Goal: Participate in discussion

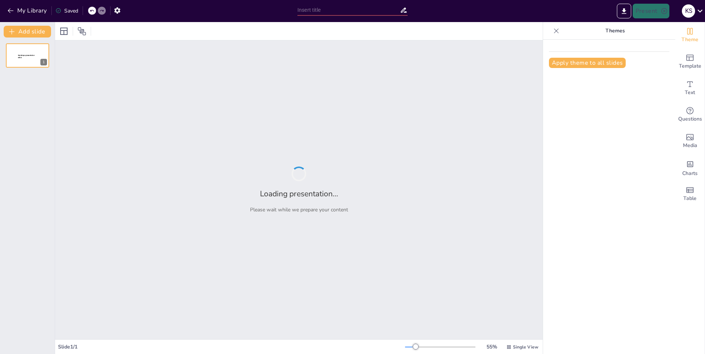
type input "Estrategias Efectivas para el Uso de Redes Sociales"
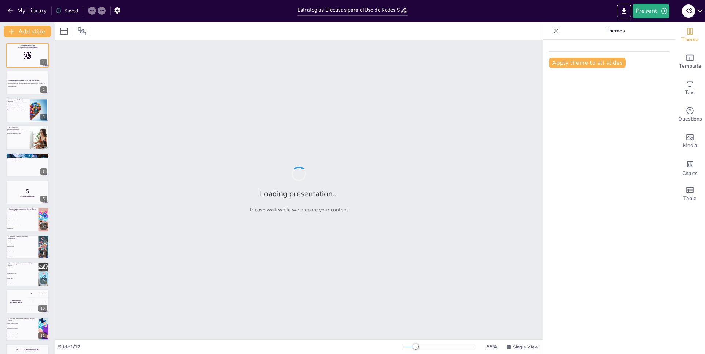
checkbox input "true"
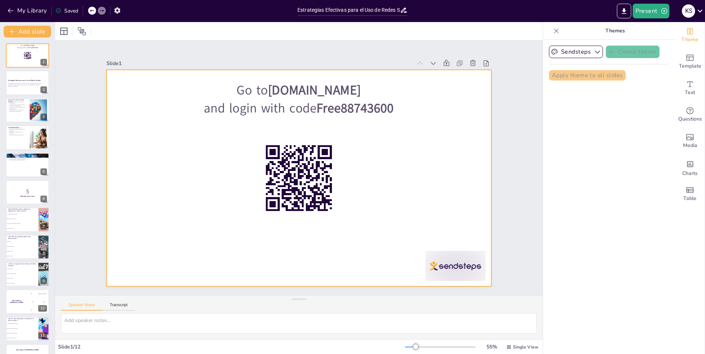
checkbox input "true"
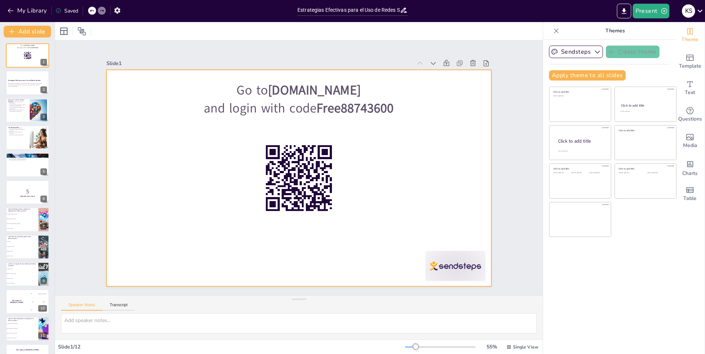
checkbox input "true"
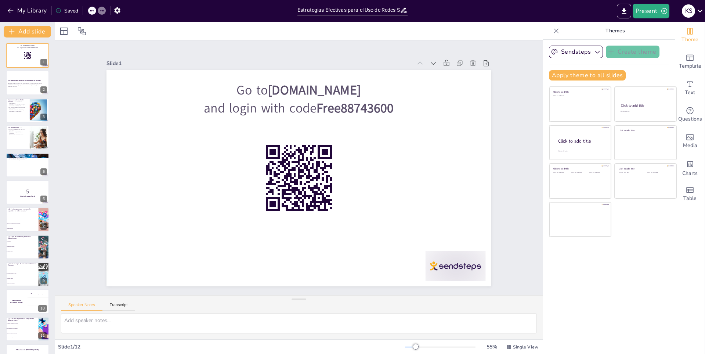
checkbox input "true"
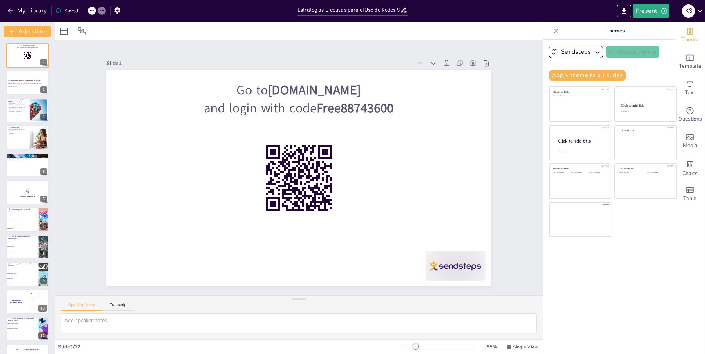
checkbox input "true"
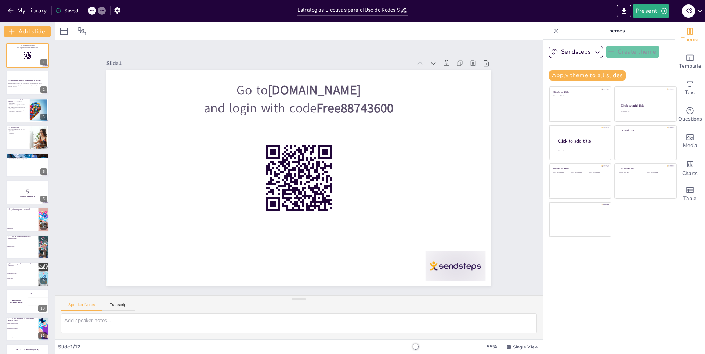
checkbox input "true"
click at [276, 53] on div "Slide 1 Go to [DOMAIN_NAME] and login with code Free88743600 Slide 2 Estrategia…" at bounding box center [298, 167] width 425 height 311
checkbox input "true"
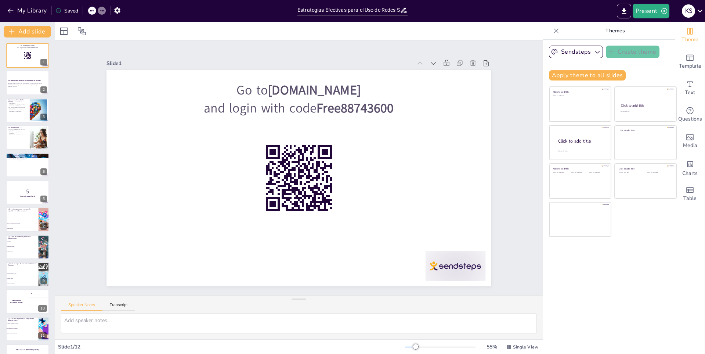
checkbox input "true"
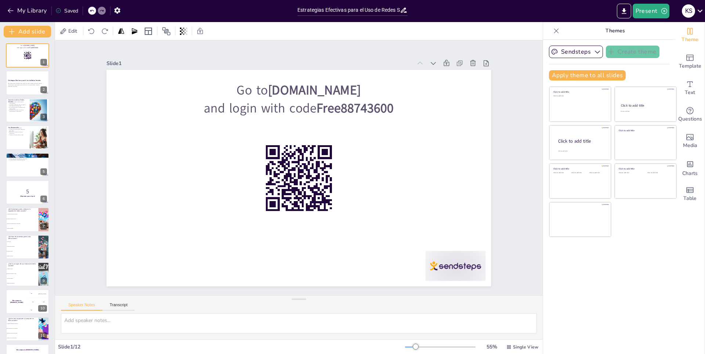
checkbox input "true"
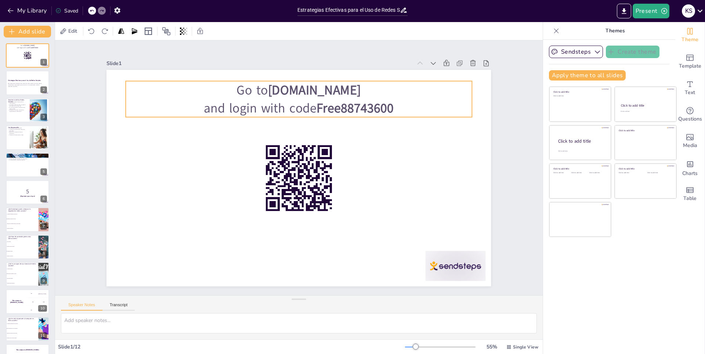
checkbox input "true"
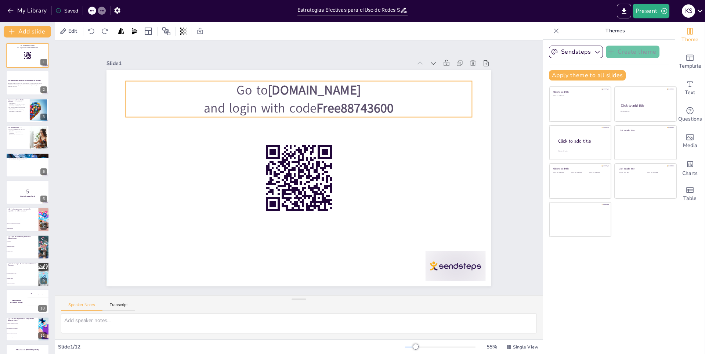
checkbox input "true"
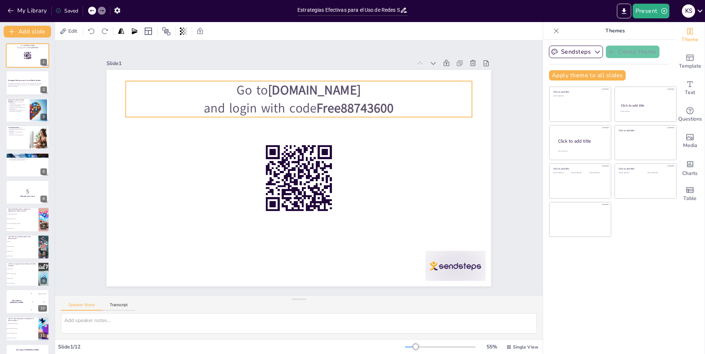
checkbox input "true"
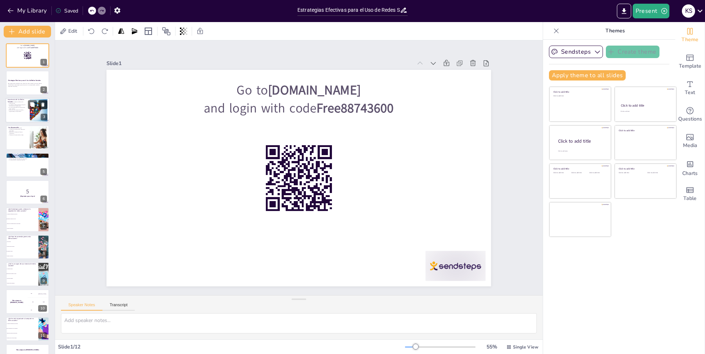
checkbox input "true"
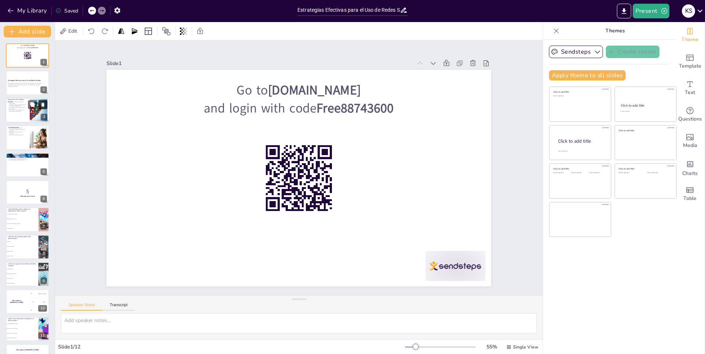
checkbox input "true"
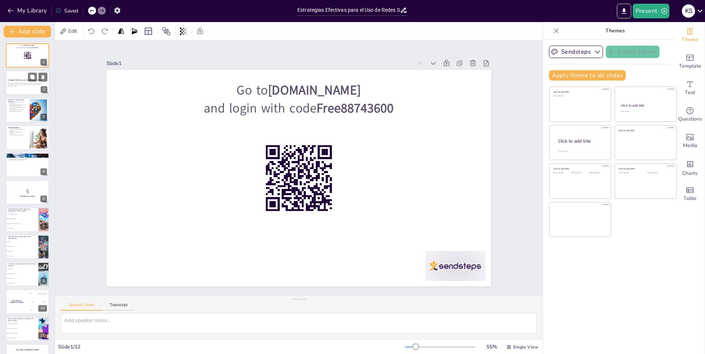
checkbox input "true"
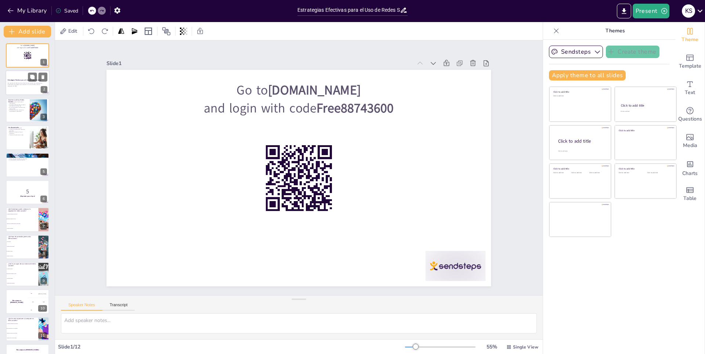
checkbox input "true"
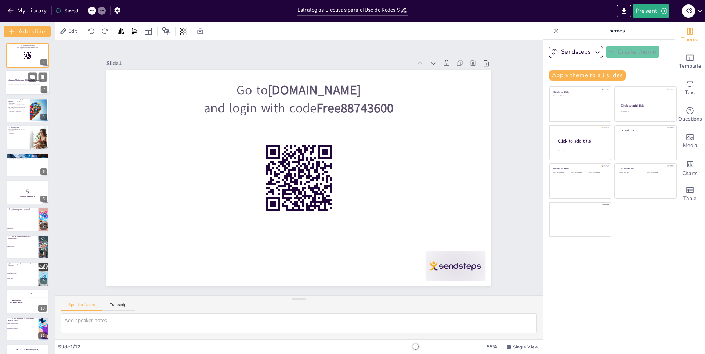
checkbox input "true"
click at [32, 87] on div "Esta presentación abordará cómo utilizar las redes sociales de manera efectiva,…" at bounding box center [28, 84] width 40 height 5
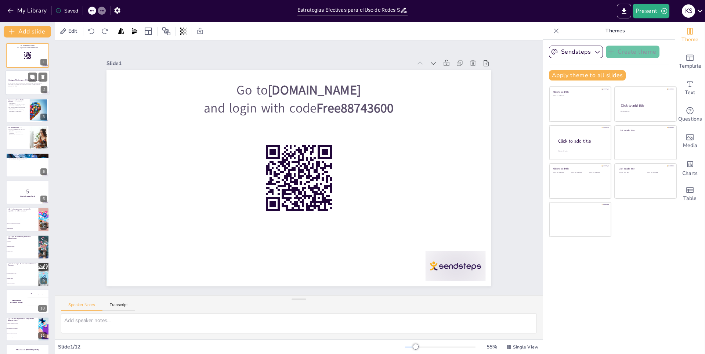
checkbox input "true"
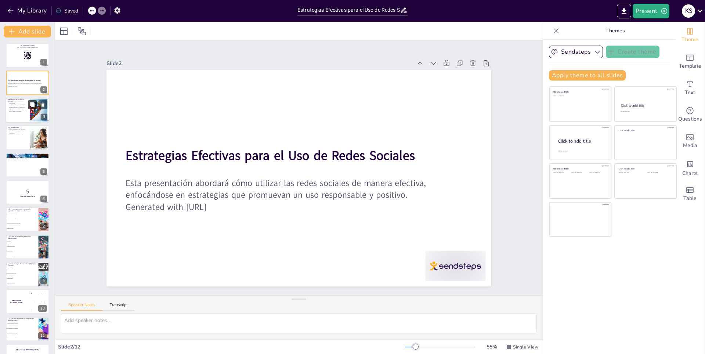
checkbox input "true"
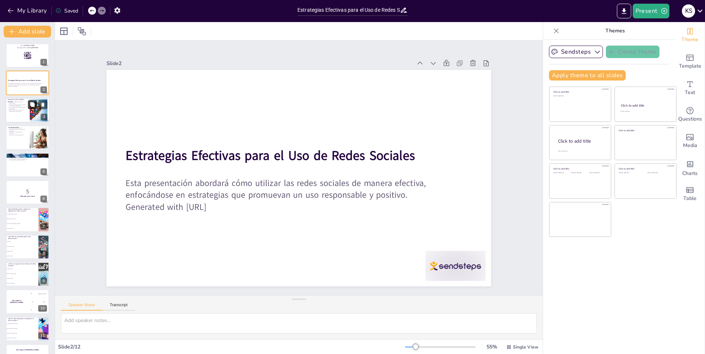
checkbox input "true"
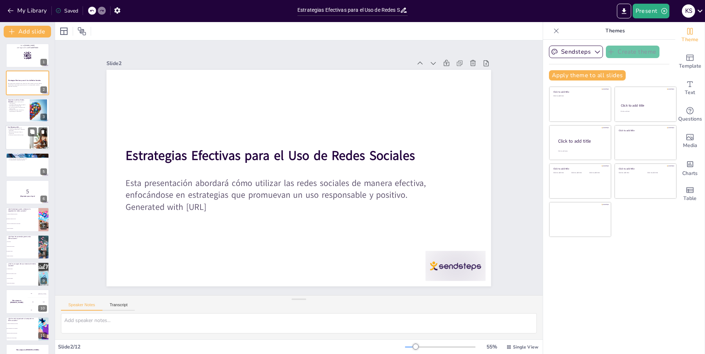
checkbox input "true"
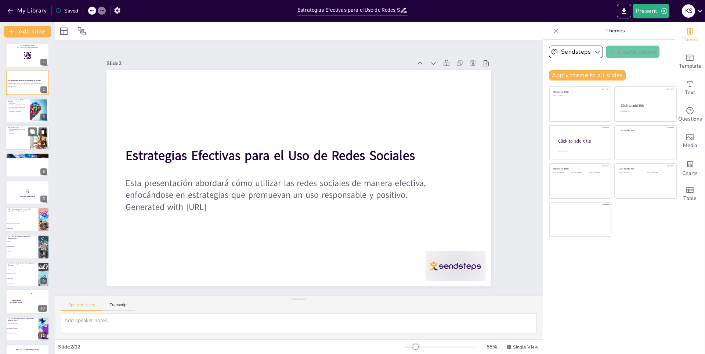
checkbox input "true"
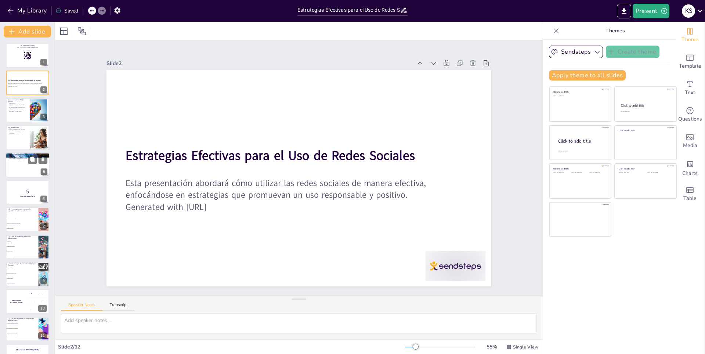
checkbox input "true"
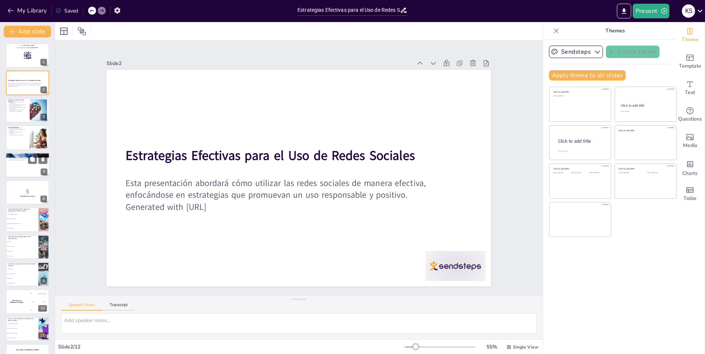
checkbox input "true"
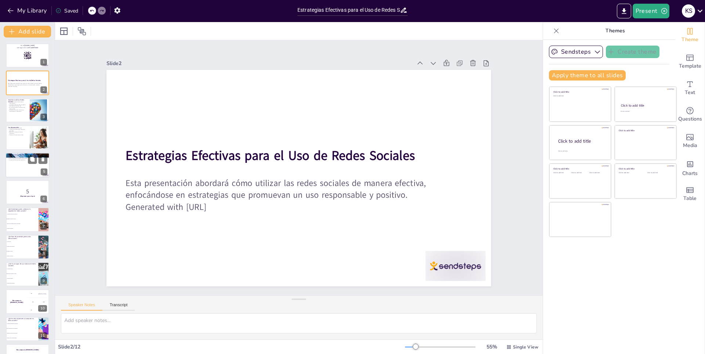
checkbox input "true"
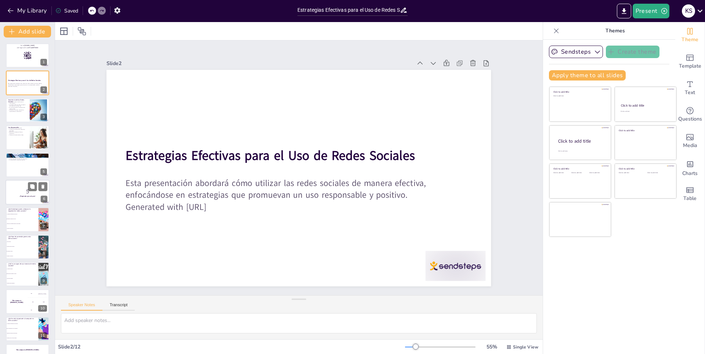
checkbox input "true"
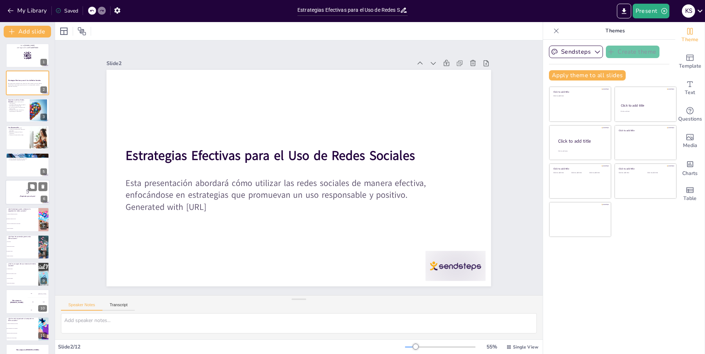
checkbox input "true"
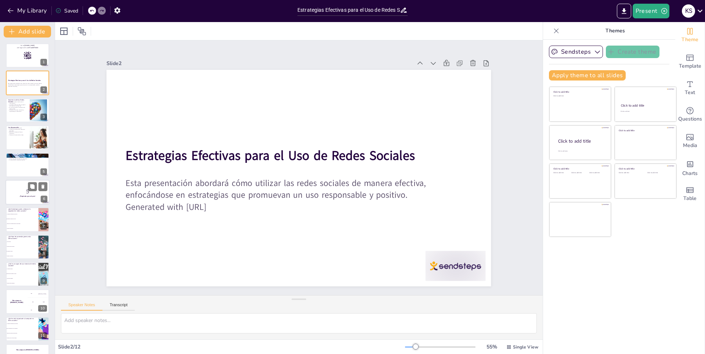
checkbox input "true"
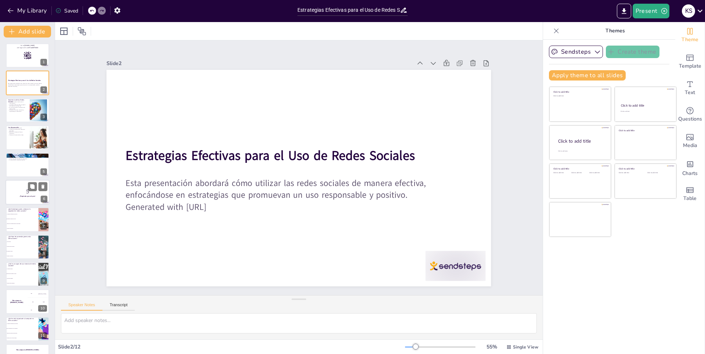
checkbox input "true"
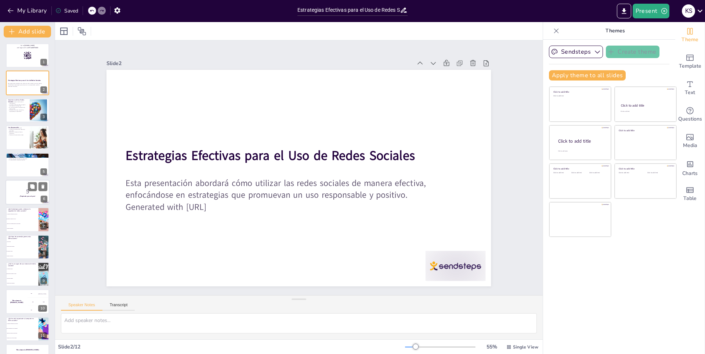
checkbox input "true"
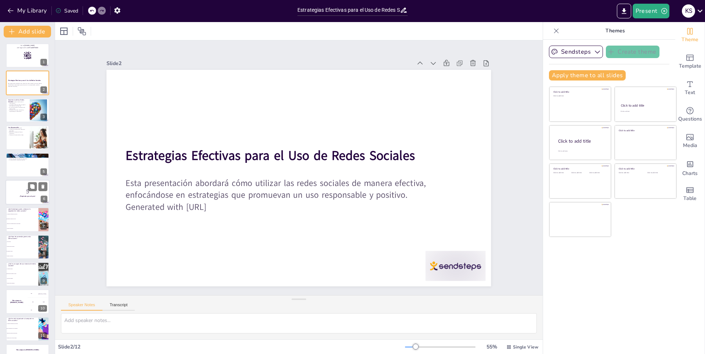
checkbox input "true"
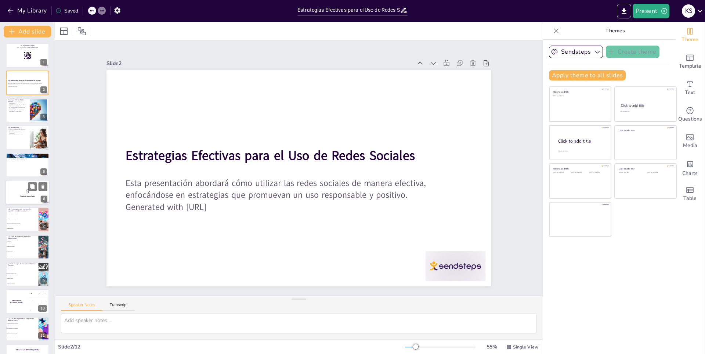
checkbox input "true"
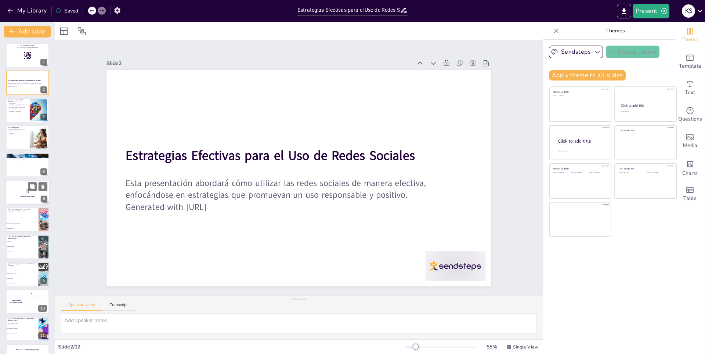
checkbox input "true"
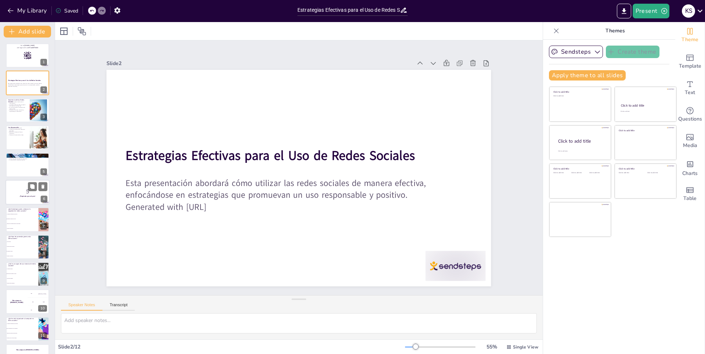
checkbox input "true"
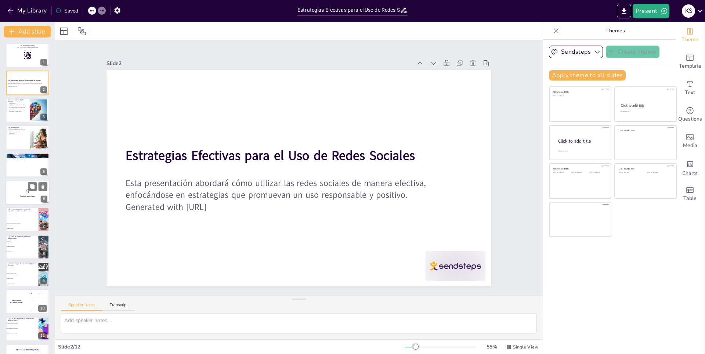
checkbox input "true"
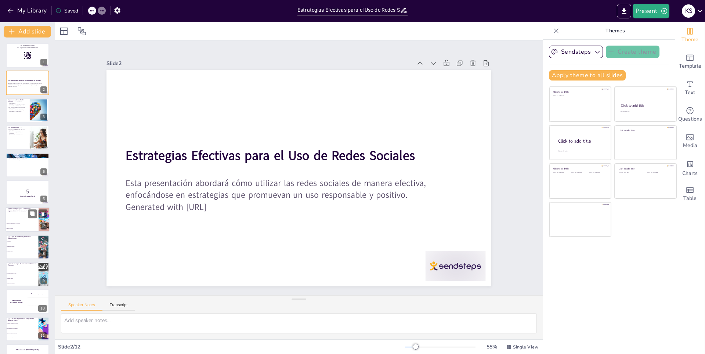
checkbox input "true"
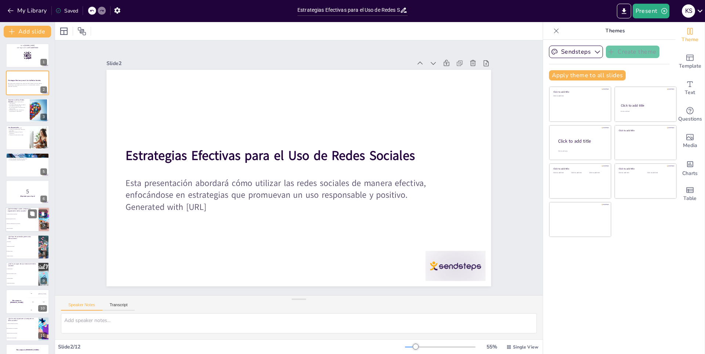
checkbox input "true"
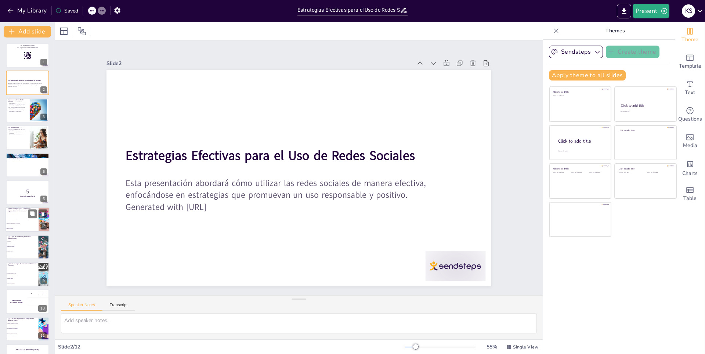
checkbox input "true"
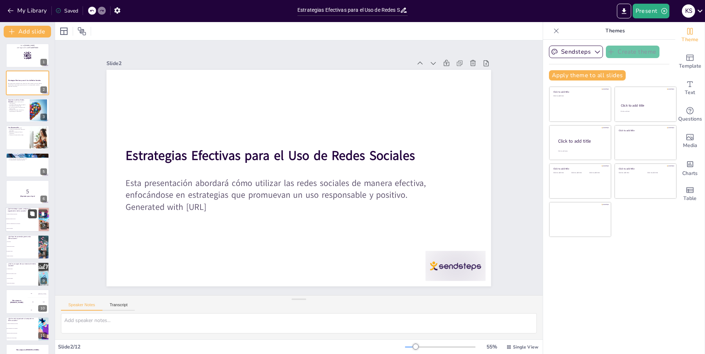
checkbox input "true"
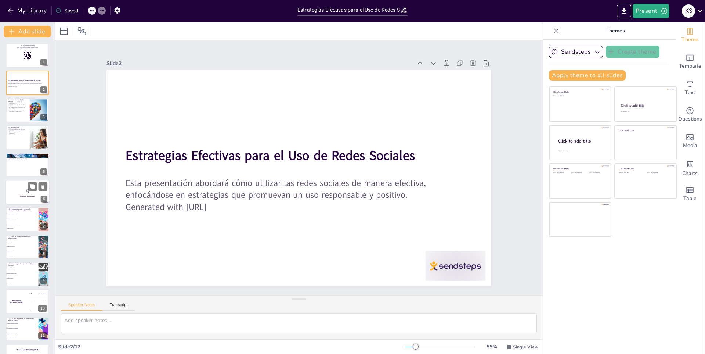
checkbox input "true"
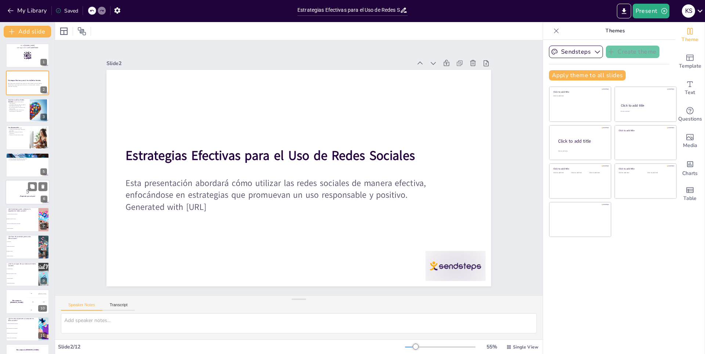
checkbox input "true"
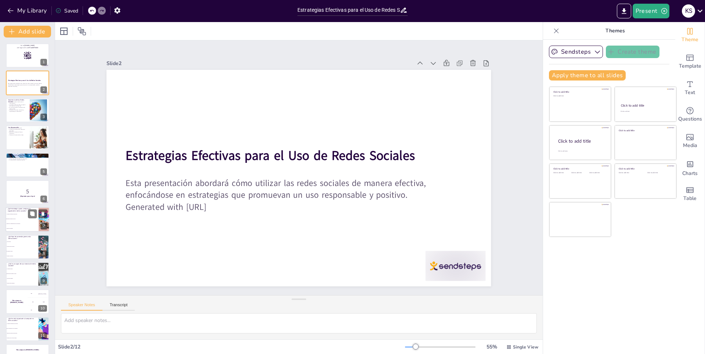
checkbox input "true"
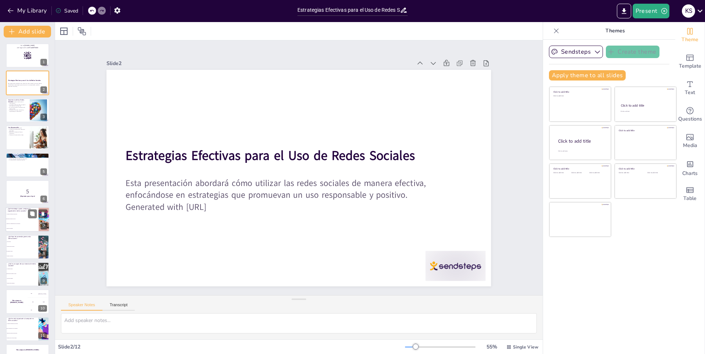
checkbox input "true"
click at [19, 219] on span "Establecer límites en el uso." at bounding box center [23, 219] width 32 height 1
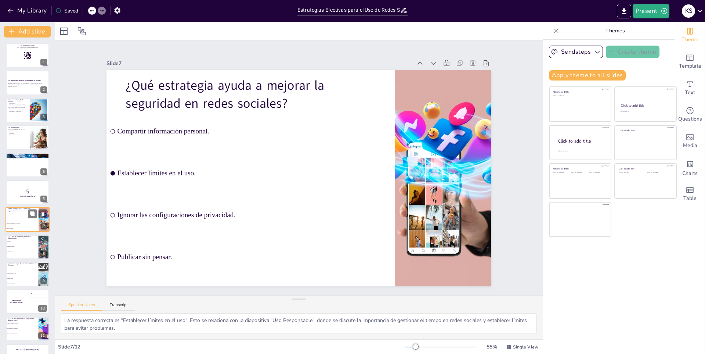
scroll to position [21, 0]
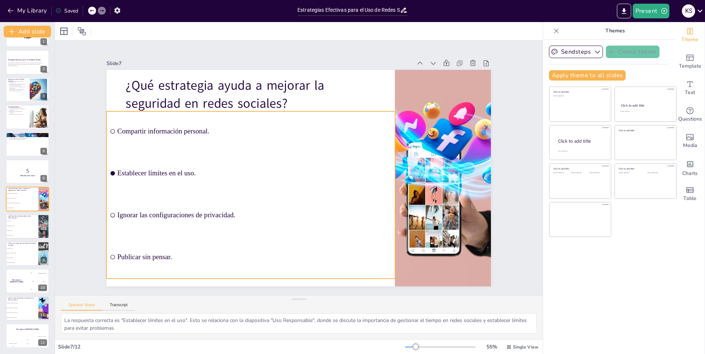
click at [122, 96] on input "checkbox" at bounding box center [124, 93] width 5 height 5
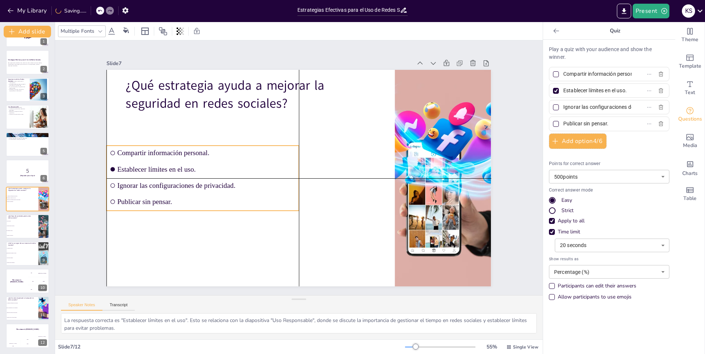
drag, startPoint x: 199, startPoint y: 173, endPoint x: 202, endPoint y: 205, distance: 32.4
click at [202, 205] on ul "Compartir información personal. Establecer límites en el uso. Ignorar las confi…" at bounding box center [203, 158] width 202 height 104
